Goal: Find specific page/section: Find specific page/section

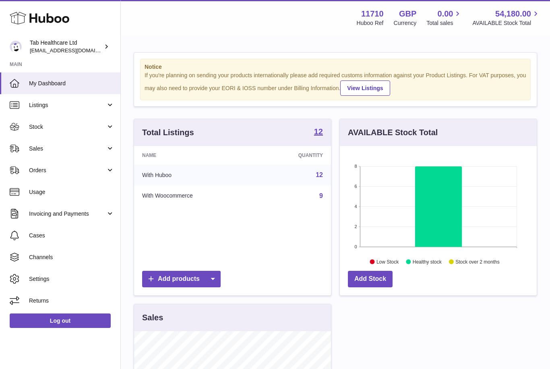
scroll to position [126, 197]
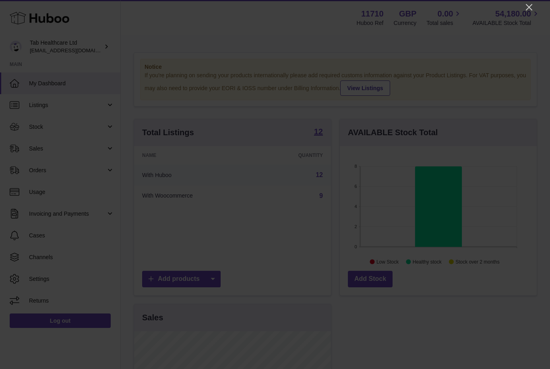
click at [523, 12] on div at bounding box center [275, 184] width 550 height 369
click at [530, 8] on icon "Close" at bounding box center [529, 7] width 6 height 6
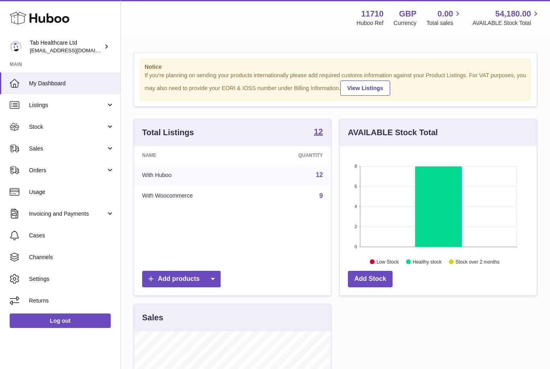
click at [37, 152] on link "Sales" at bounding box center [60, 149] width 120 height 22
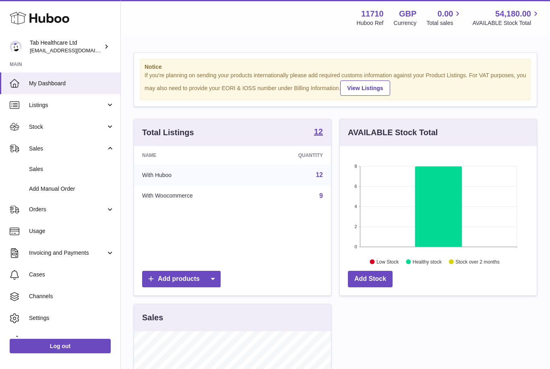
click at [46, 166] on span "Sales" at bounding box center [71, 169] width 85 height 8
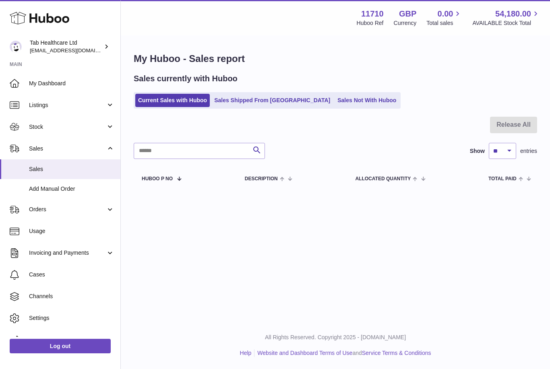
click at [336, 102] on link "Sales Not With Huboo" at bounding box center [367, 100] width 64 height 13
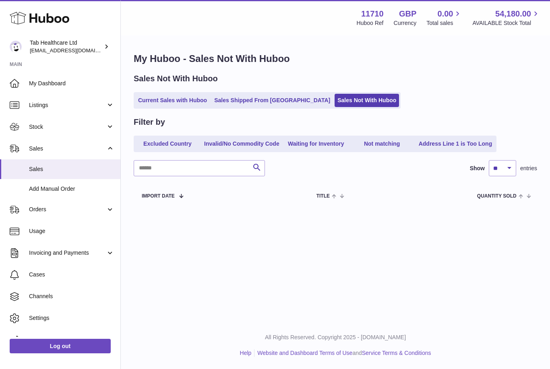
click at [252, 101] on link "Sales Shipped From Huboo" at bounding box center [272, 100] width 122 height 13
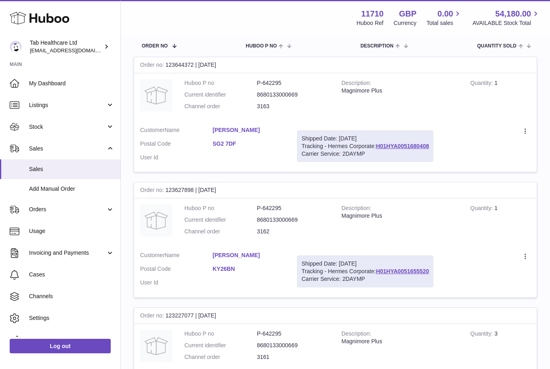
scroll to position [122, 0]
